Goal: Transaction & Acquisition: Register for event/course

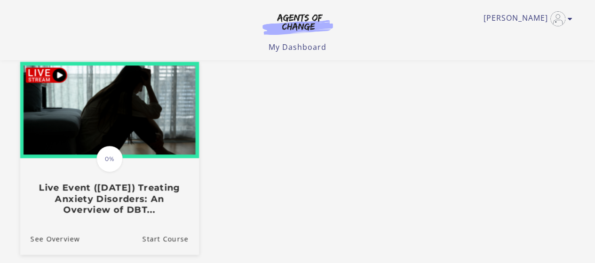
click at [109, 91] on img at bounding box center [109, 110] width 179 height 96
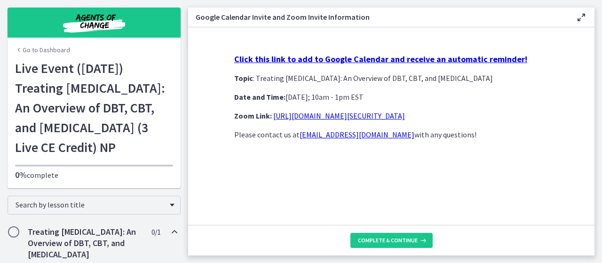
click at [311, 118] on link "https://us02web.zoom.us/j/85845271607?pwd=aTkx6u1HwK5ErGDRgavMk0POmwi4Vi.1" at bounding box center [339, 115] width 132 height 9
